Goal: Navigation & Orientation: Find specific page/section

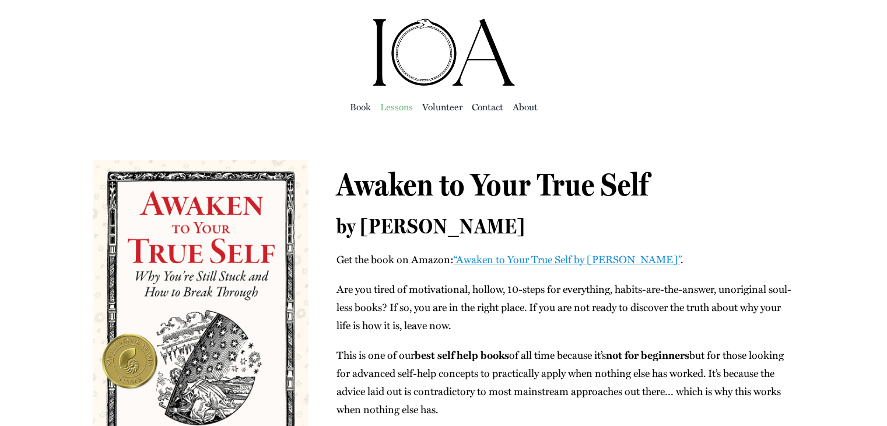
click at [397, 107] on span "Lessons" at bounding box center [396, 107] width 33 height 16
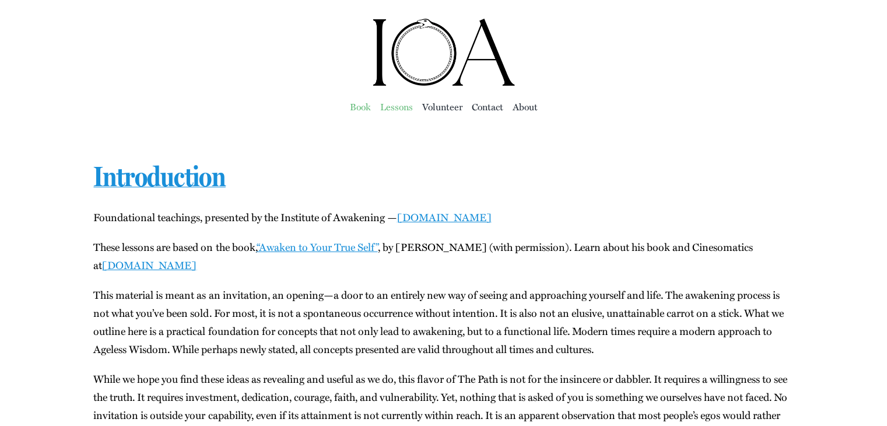
click at [364, 109] on span "Book" at bounding box center [360, 107] width 21 height 16
